Goal: Information Seeking & Learning: Learn about a topic

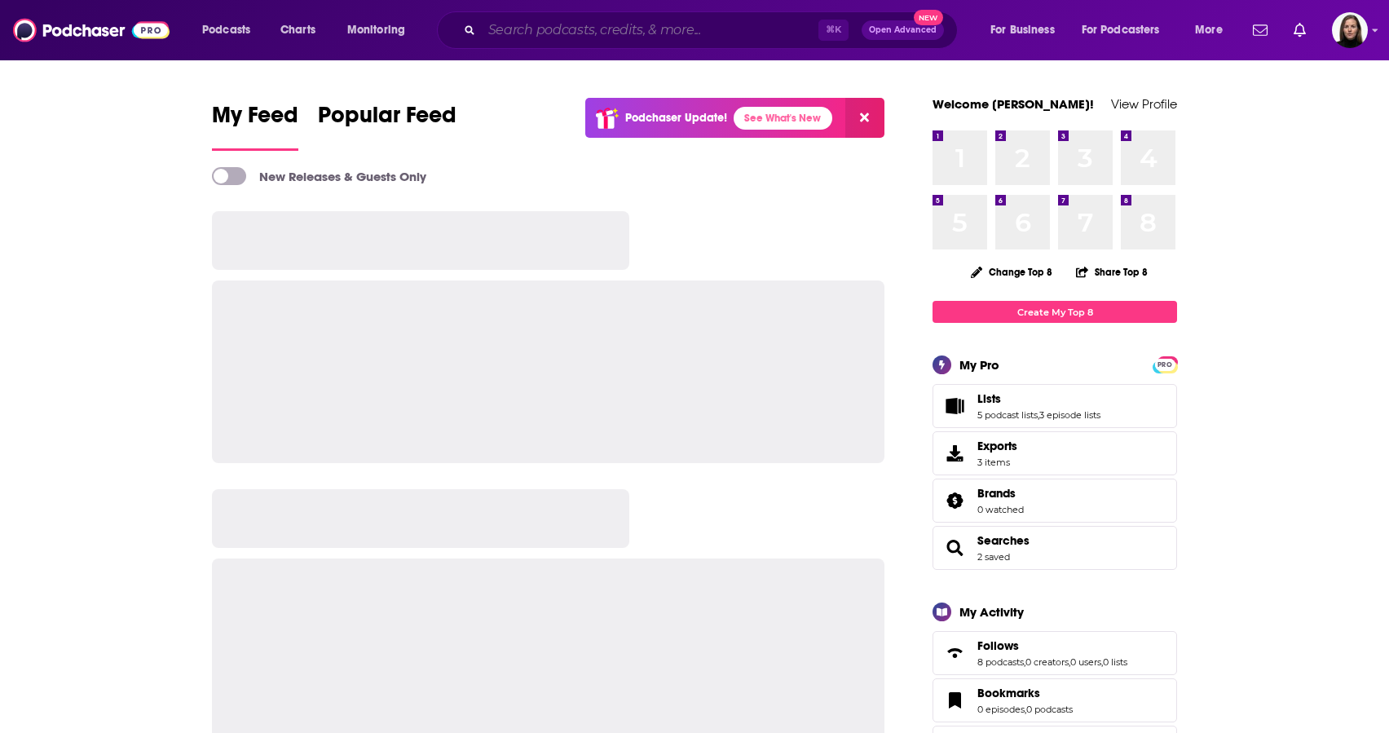
click at [510, 30] on input "Search podcasts, credits, & more..." at bounding box center [650, 30] width 337 height 26
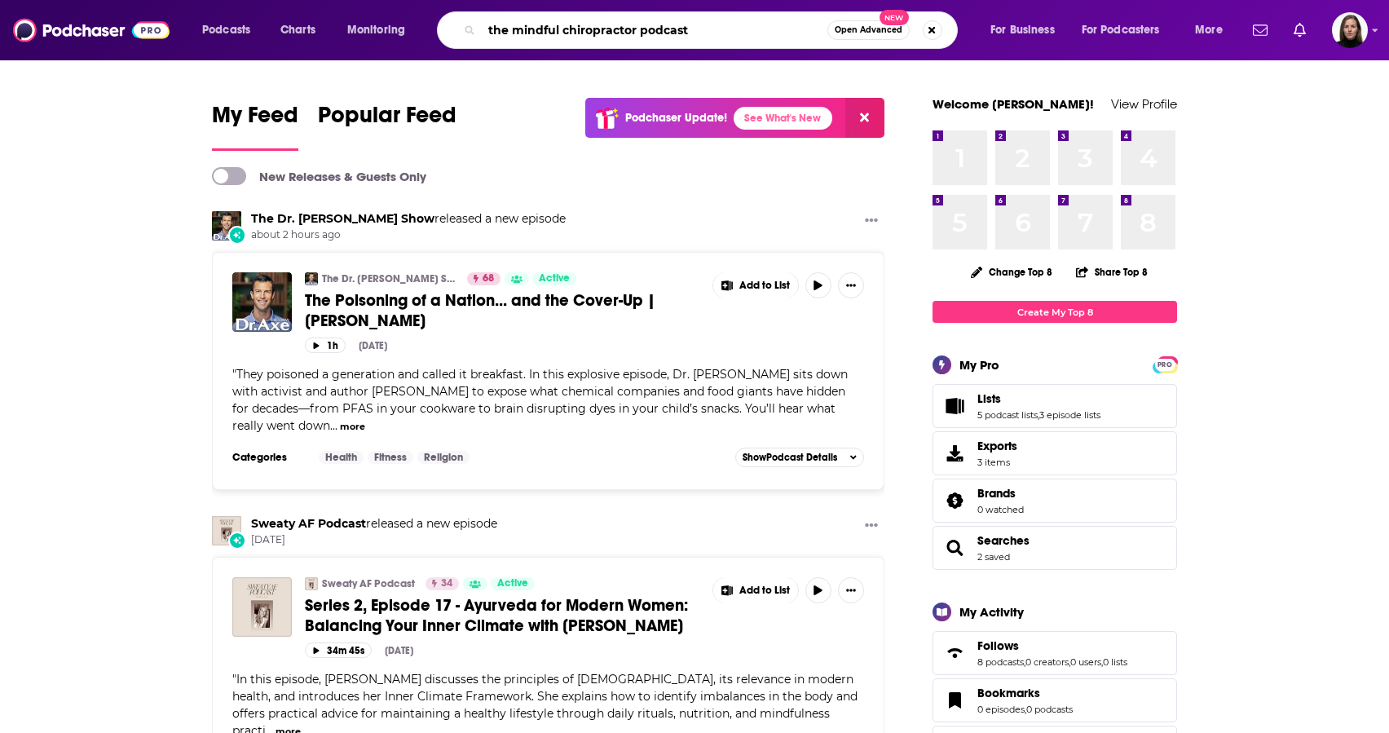
type input "the mindful chiropractor podcast"
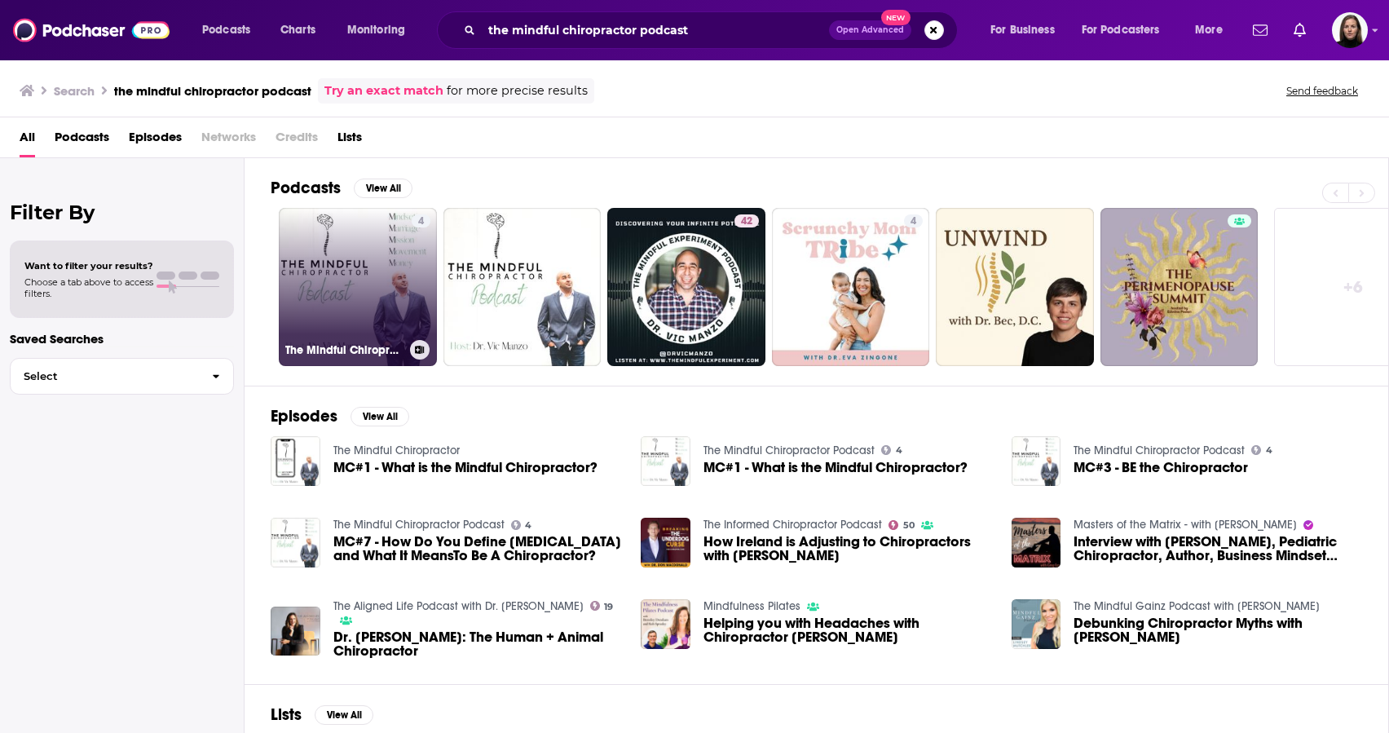
click at [337, 337] on link "4 The Mindful Chiropractor Podcast" at bounding box center [358, 287] width 158 height 158
click at [345, 311] on link "4 The Mindful Chiropractor Podcast" at bounding box center [358, 287] width 158 height 158
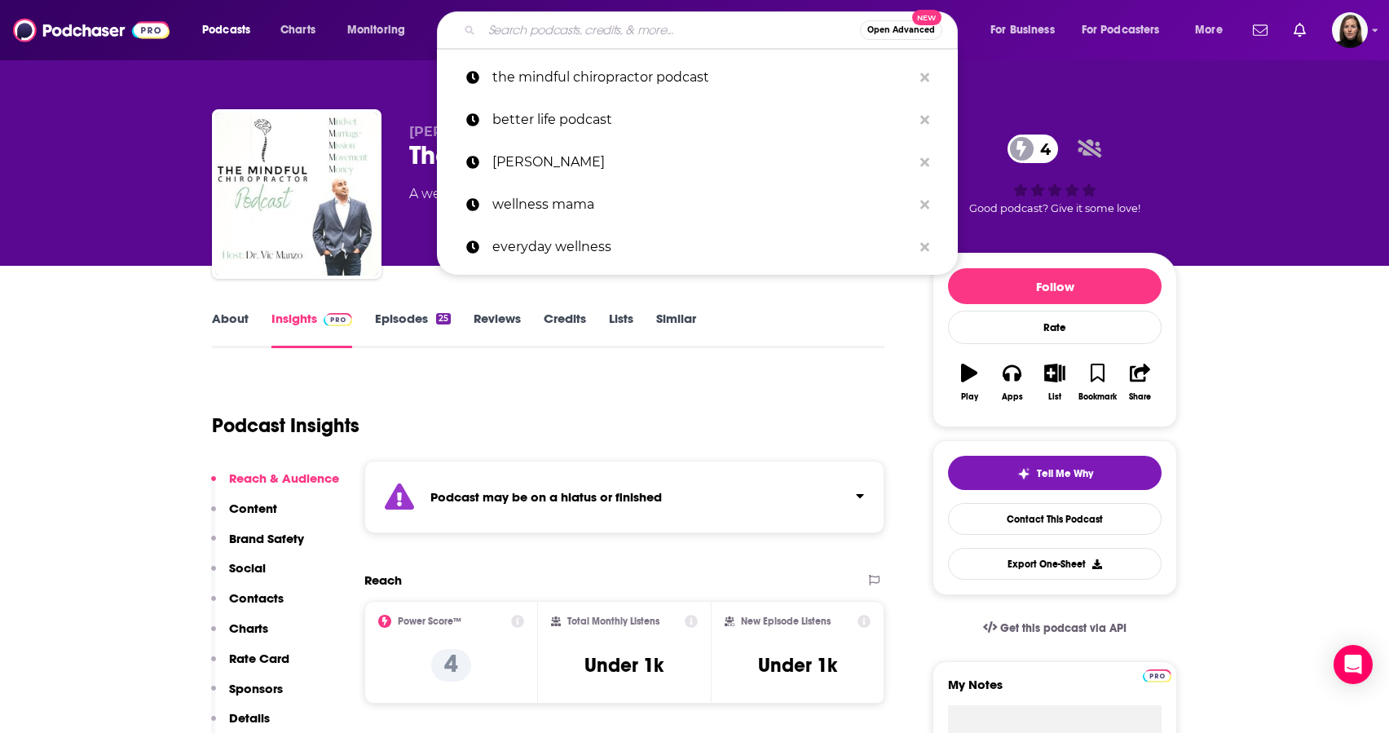
click at [496, 33] on input "Search podcasts, credits, & more..." at bounding box center [671, 30] width 378 height 26
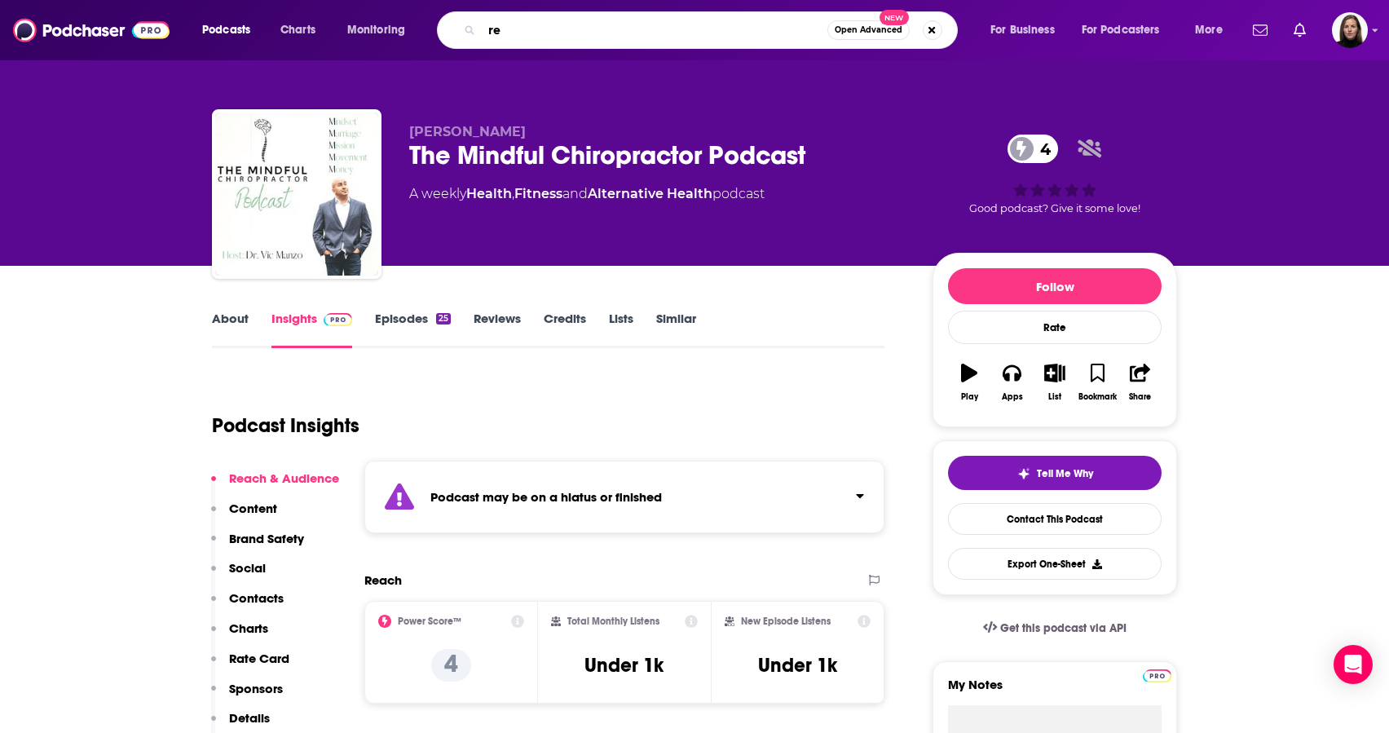
type input "r"
type input "rewilding for women"
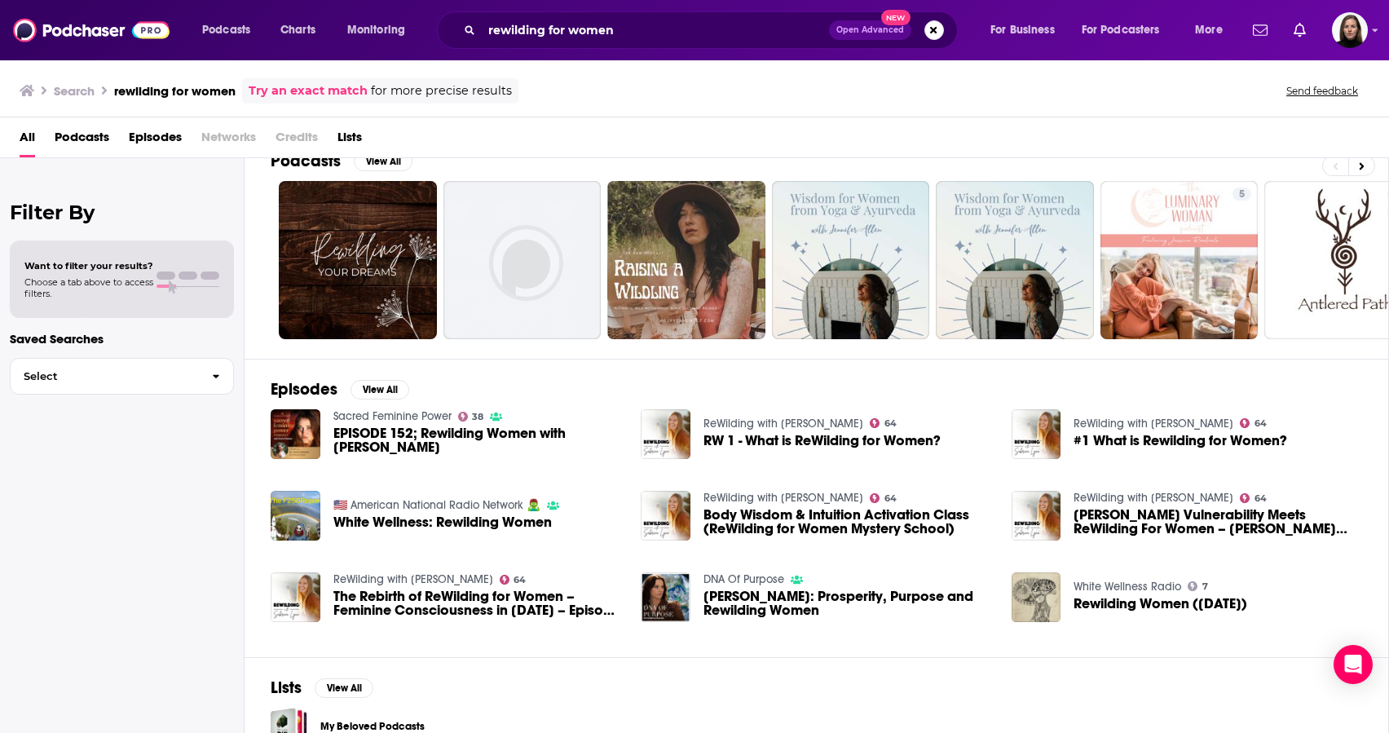
scroll to position [36, 0]
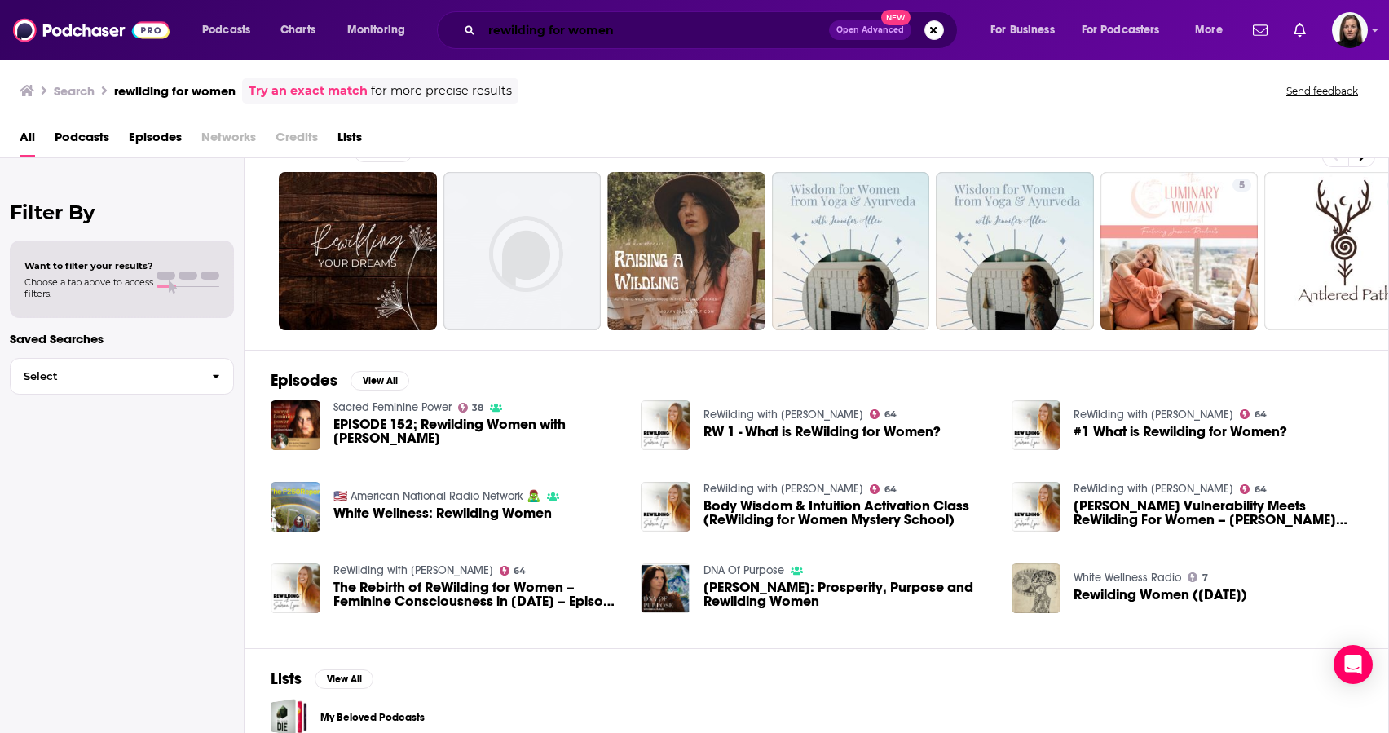
click at [568, 32] on input "rewilding for women" at bounding box center [655, 30] width 347 height 26
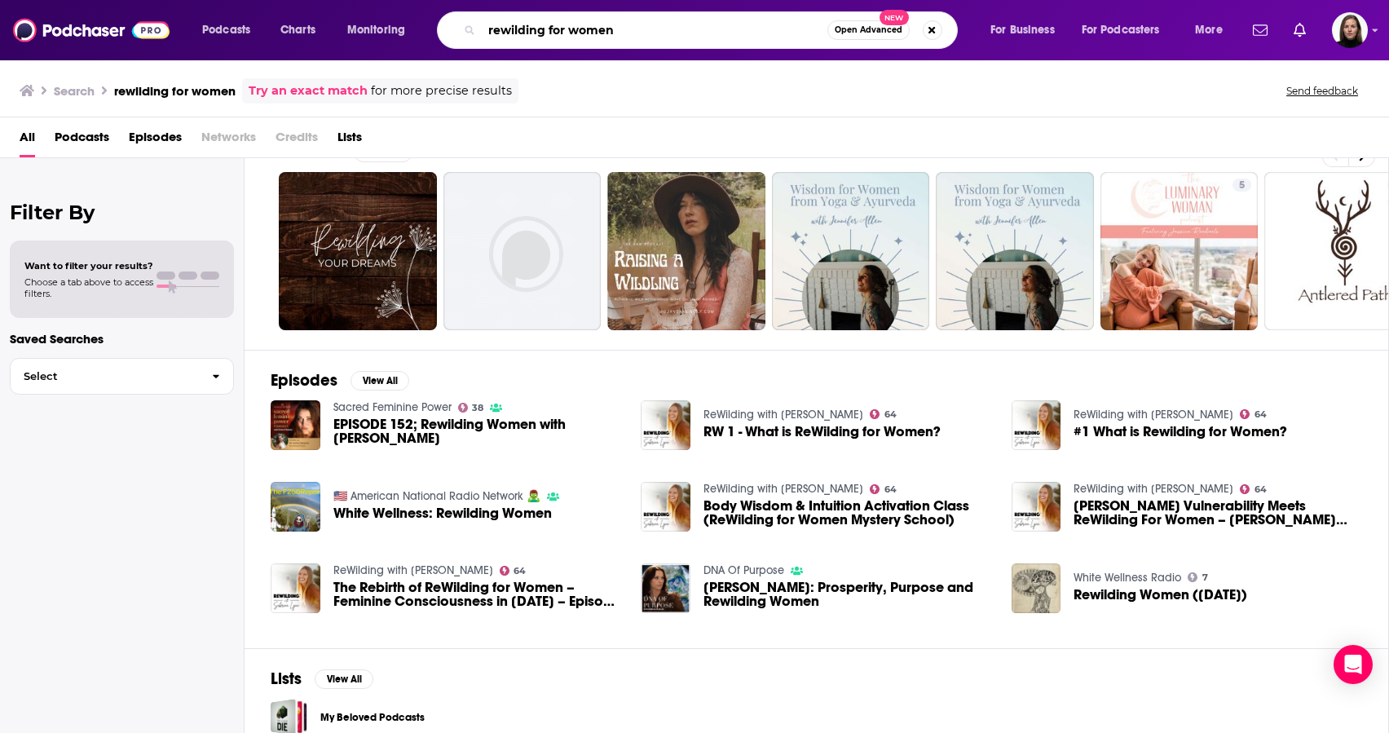
click at [568, 32] on input "rewilding for women" at bounding box center [655, 30] width 346 height 26
